Goal: Task Accomplishment & Management: Complete application form

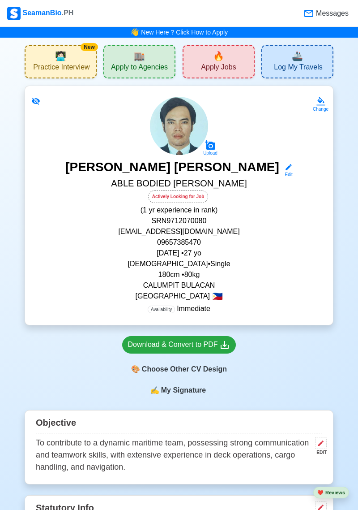
click at [228, 65] on span "Apply Jobs" at bounding box center [218, 68] width 35 height 11
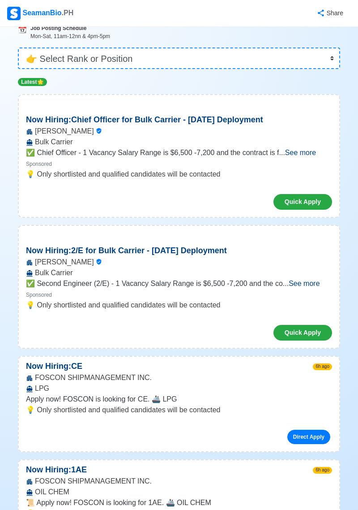
scroll to position [62, 0]
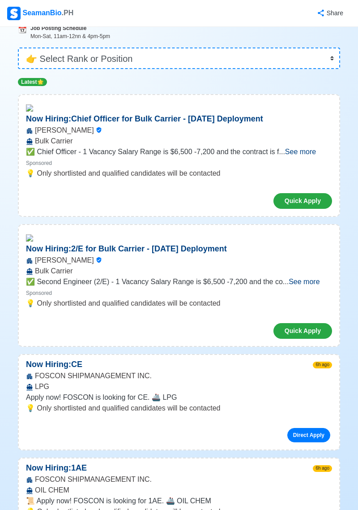
click at [300, 155] on span "See more" at bounding box center [300, 152] width 31 height 8
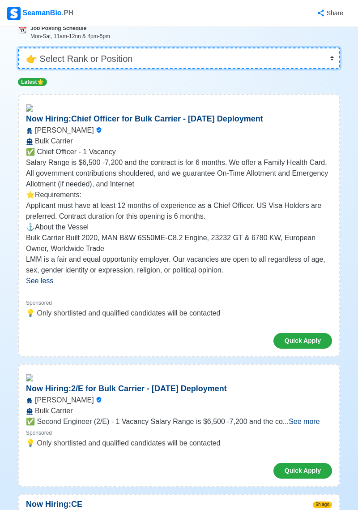
click at [323, 57] on select "👉 Select Rank or Position Master Chief Officer 2nd Officer 3rd Officer Junior O…" at bounding box center [179, 57] width 322 height 21
select select "[PERSON_NAME]"
click at [18, 66] on select "👉 Select Rank or Position Master Chief Officer 2nd Officer 3rd Officer Junior O…" at bounding box center [179, 57] width 322 height 21
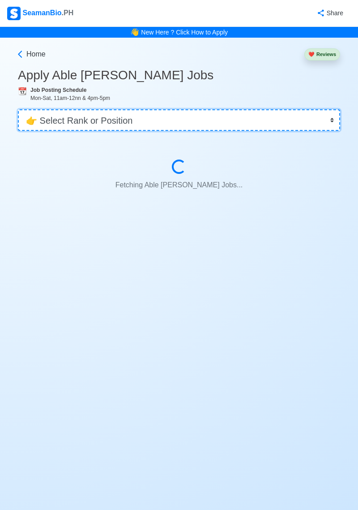
scroll to position [62, 0]
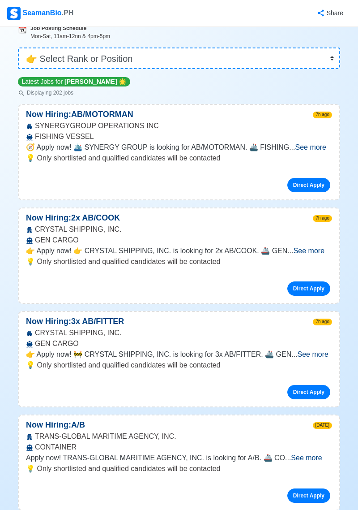
click at [318, 147] on span "See more" at bounding box center [311, 147] width 31 height 8
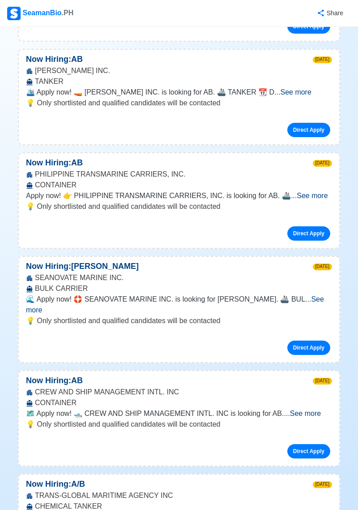
scroll to position [595, 0]
